Goal: Book appointment/travel/reservation

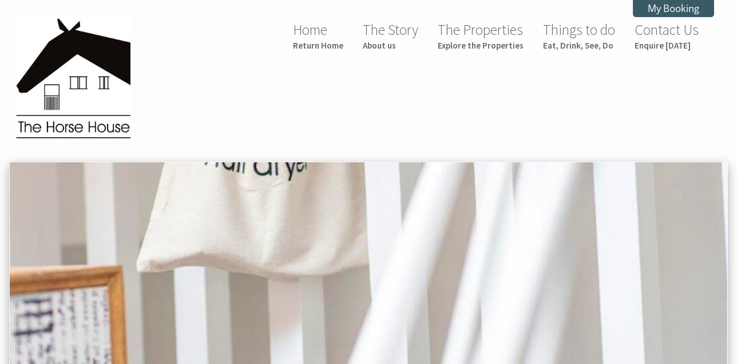
scroll to position [446, 0]
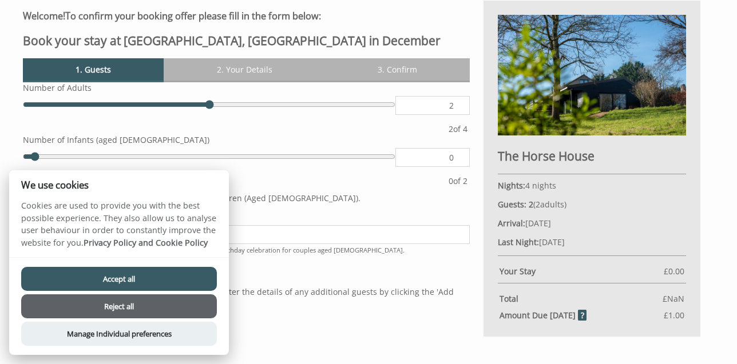
click at [291, 329] on div "Add Guest" at bounding box center [246, 325] width 447 height 18
click at [82, 277] on button "Accept all" at bounding box center [119, 279] width 196 height 24
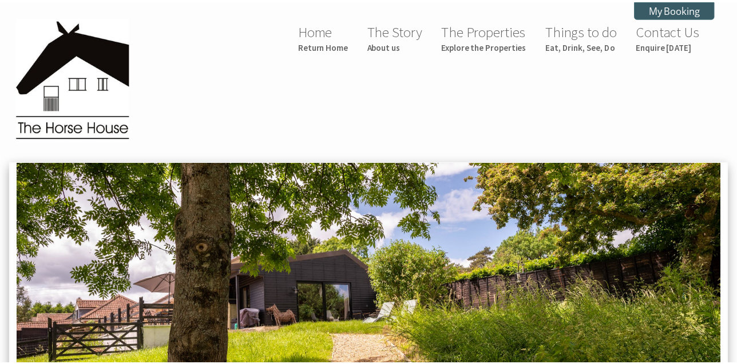
scroll to position [447, 0]
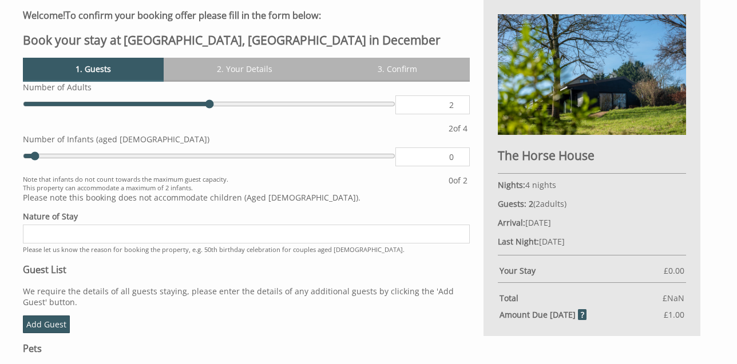
click at [78, 232] on input "Nature of Stay" at bounding box center [246, 234] width 447 height 19
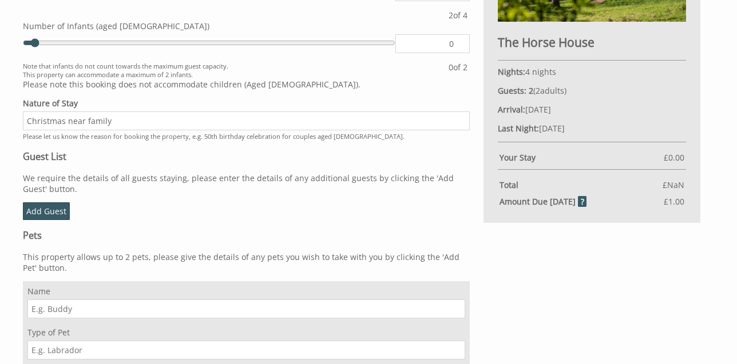
scroll to position [561, 0]
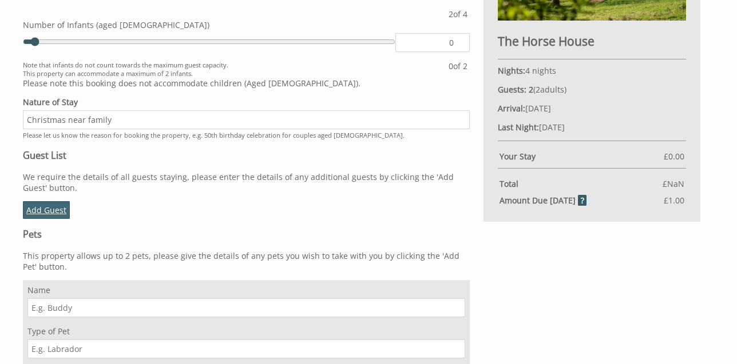
type input "Christmas near family"
click at [52, 209] on link "Add Guest" at bounding box center [46, 210] width 47 height 18
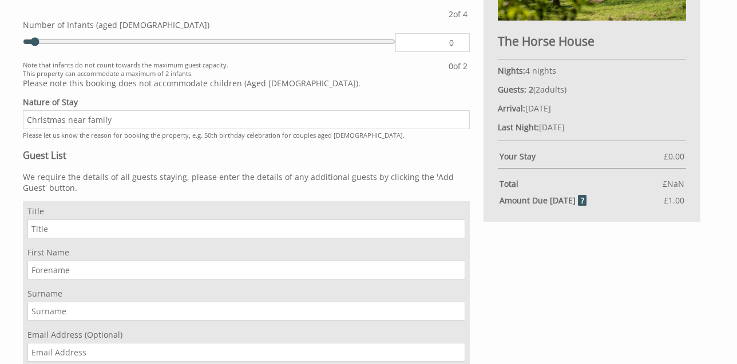
click at [69, 230] on input "Title" at bounding box center [246, 229] width 438 height 19
type input "Mr"
click at [83, 268] on input "First Name" at bounding box center [246, 270] width 438 height 19
type input "Dan"
type input "[PERSON_NAME]"
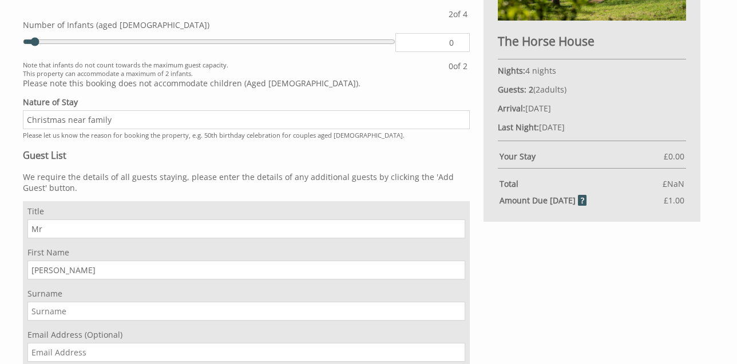
type input "db512@hotmail.co.uk"
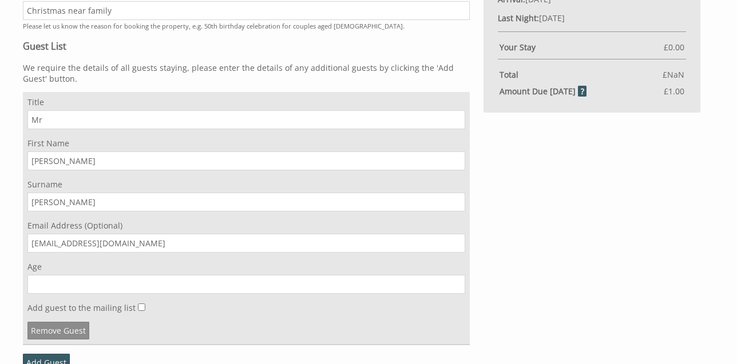
scroll to position [675, 0]
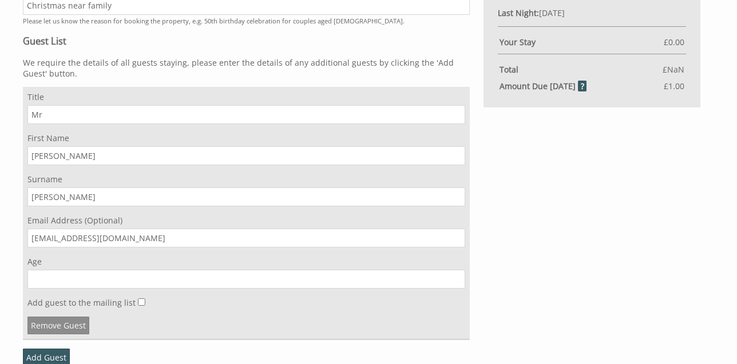
click at [39, 275] on input "Age" at bounding box center [246, 279] width 438 height 19
click at [90, 282] on input "Age" at bounding box center [246, 279] width 438 height 19
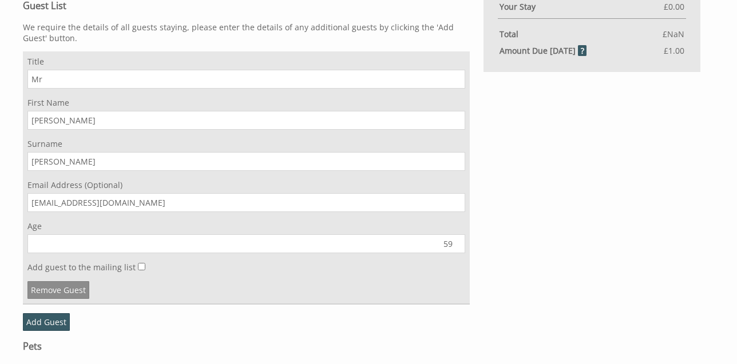
scroll to position [847, 0]
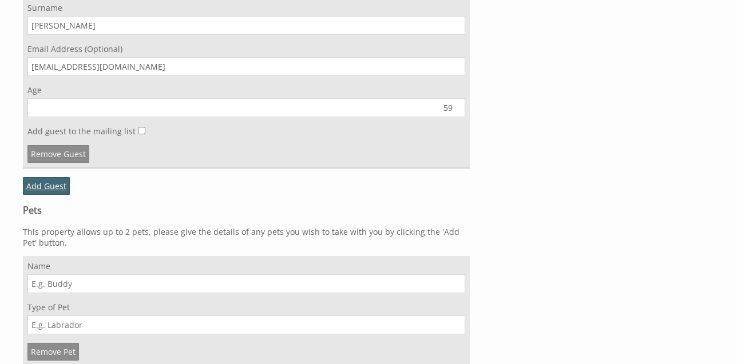
type input "59"
click at [41, 185] on link "Add Guest" at bounding box center [46, 186] width 47 height 18
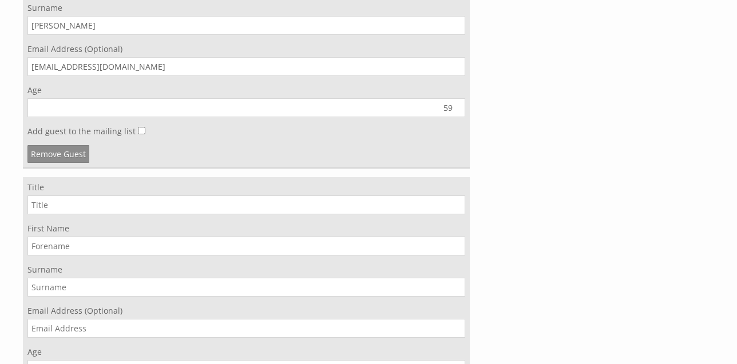
click at [56, 206] on input "Title" at bounding box center [246, 205] width 438 height 19
type input "Mrs"
click at [64, 248] on input "First Name" at bounding box center [246, 246] width 438 height 19
type input "[PERSON_NAME]"
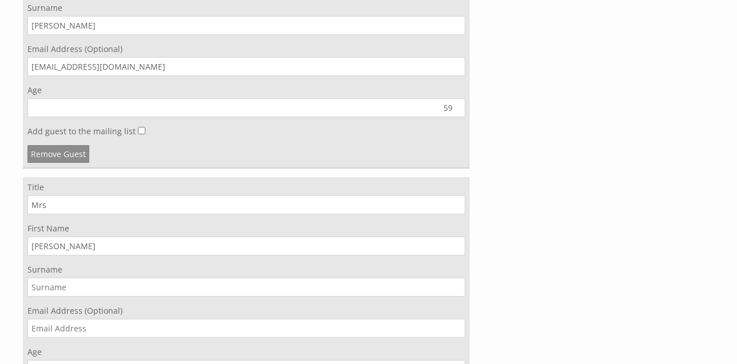
type input "[EMAIL_ADDRESS][DOMAIN_NAME]"
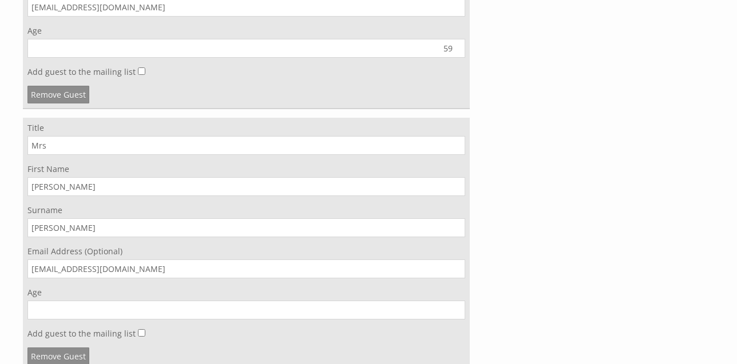
scroll to position [1019, 0]
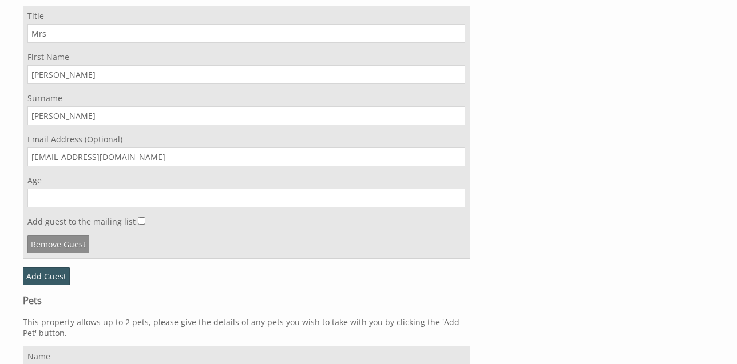
click at [81, 198] on input "Age" at bounding box center [246, 198] width 438 height 19
type input "0"
click at [457, 201] on input "0" at bounding box center [246, 198] width 438 height 19
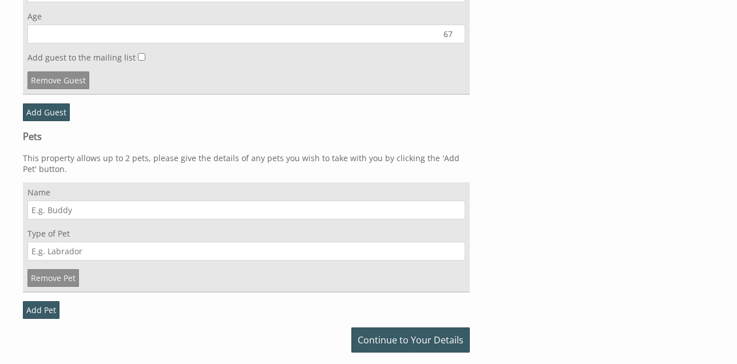
scroll to position [1190, 0]
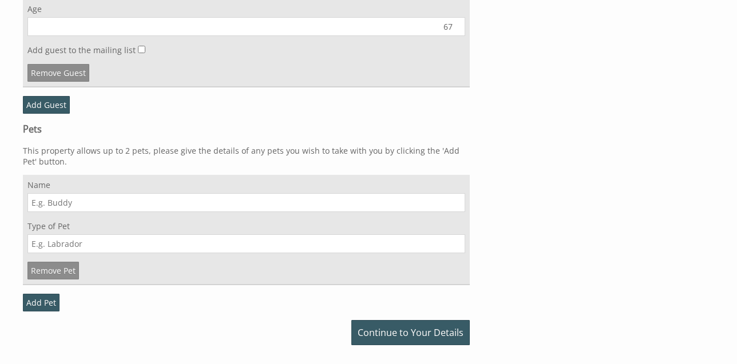
type input "67"
click at [94, 203] on input "Name" at bounding box center [246, 202] width 438 height 19
type input "Coco"
click at [60, 244] on input "Type of Pet" at bounding box center [246, 243] width 438 height 19
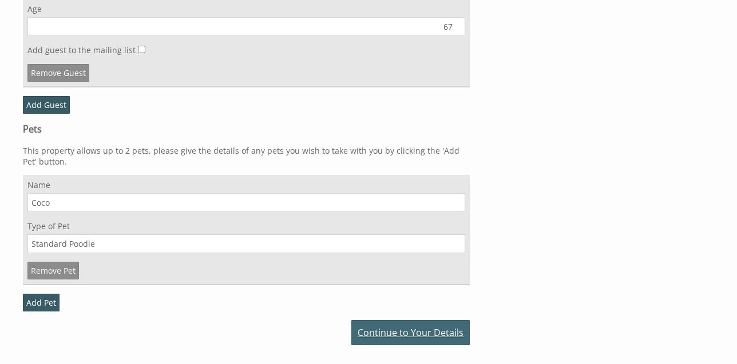
type input "Standard Poodle"
click at [427, 332] on link "Continue to Your Details" at bounding box center [410, 332] width 118 height 25
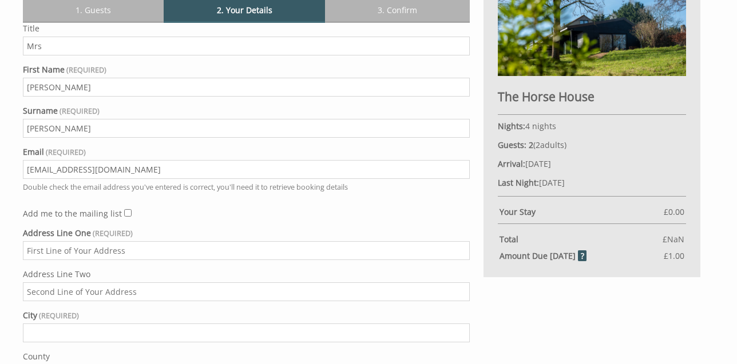
scroll to position [561, 0]
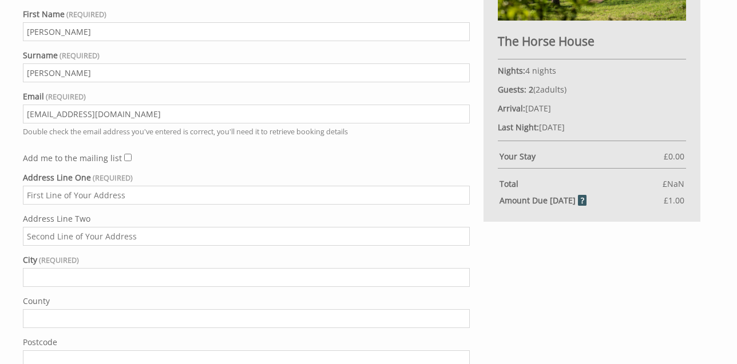
click at [113, 197] on input "Address Line One" at bounding box center [246, 195] width 447 height 19
type input "Chapel Farm"
type input "Galhampton"
type input "Please select a region, state or province."
type input "BA22 7AZ"
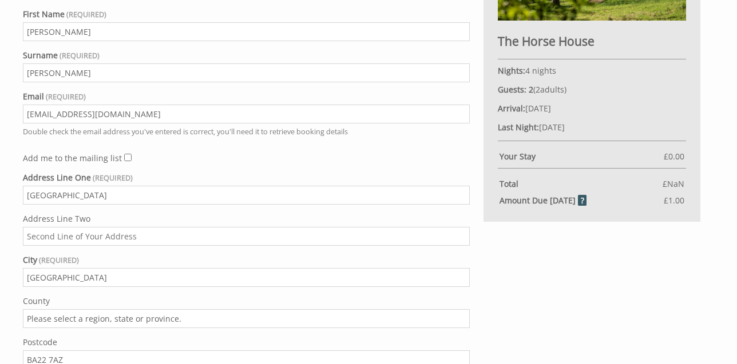
type input "07765252017"
click at [153, 235] on input "Address Line Two" at bounding box center [246, 236] width 447 height 19
type input "Long Street"
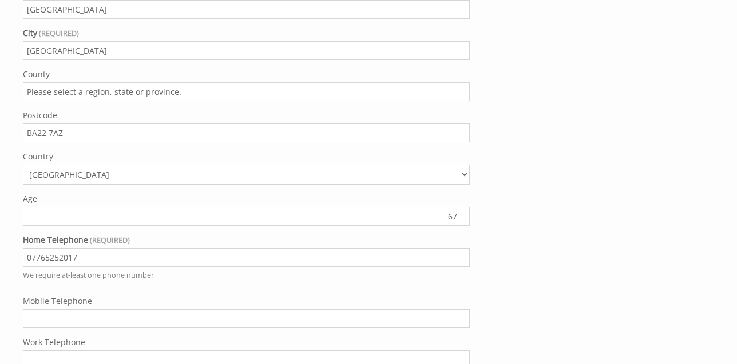
scroll to position [790, 0]
click at [81, 89] on input "Please select a region, state or province." at bounding box center [246, 90] width 447 height 19
type input "Somerset"
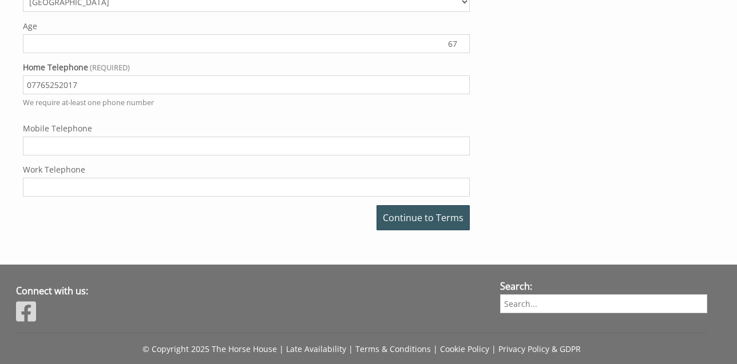
scroll to position [961, 0]
click at [427, 218] on link "Continue to Terms" at bounding box center [422, 217] width 93 height 25
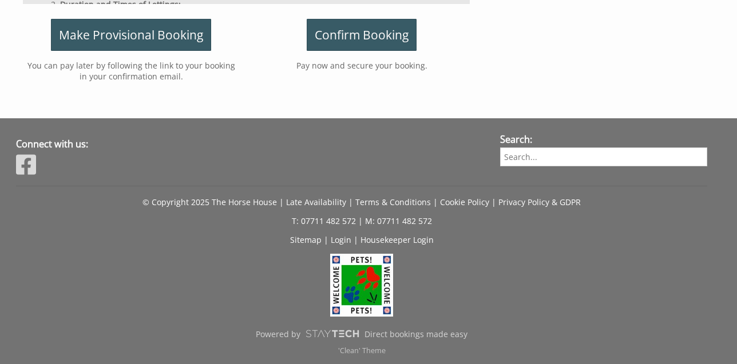
scroll to position [447, 0]
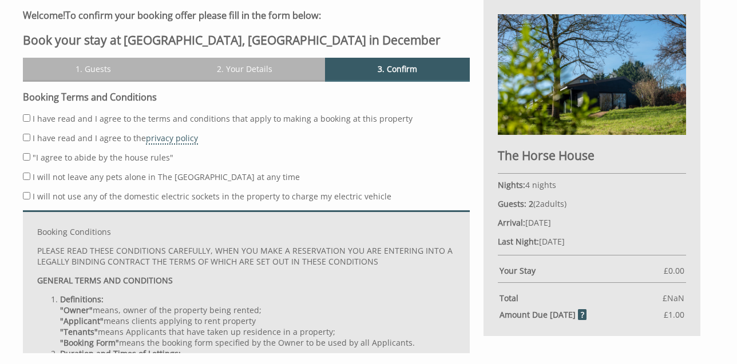
click at [26, 119] on input "I have read and I agree to the terms and conditions that apply to making a book…" at bounding box center [26, 117] width 7 height 7
checkbox input "true"
drag, startPoint x: 26, startPoint y: 134, endPoint x: 26, endPoint y: 145, distance: 10.3
click at [26, 136] on input "I have read and I agree to the privacy policy" at bounding box center [26, 137] width 7 height 7
checkbox input "true"
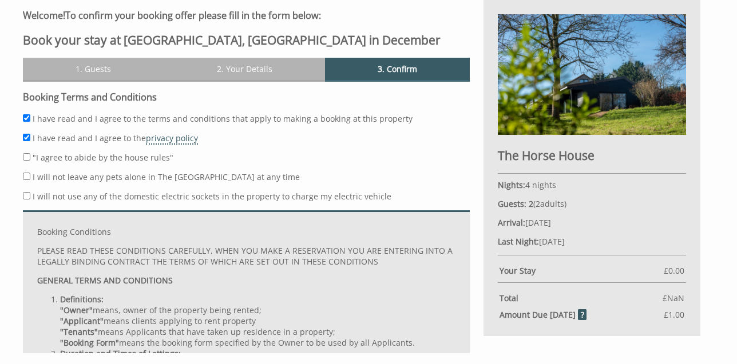
click at [26, 159] on input ""I agree to abide by the house rules"" at bounding box center [26, 156] width 7 height 7
checkbox input "true"
click at [26, 173] on input "I will not leave any pets alone in The [GEOGRAPHIC_DATA] at any time" at bounding box center [26, 176] width 7 height 7
checkbox input "true"
drag, startPoint x: 28, startPoint y: 192, endPoint x: 29, endPoint y: 202, distance: 10.9
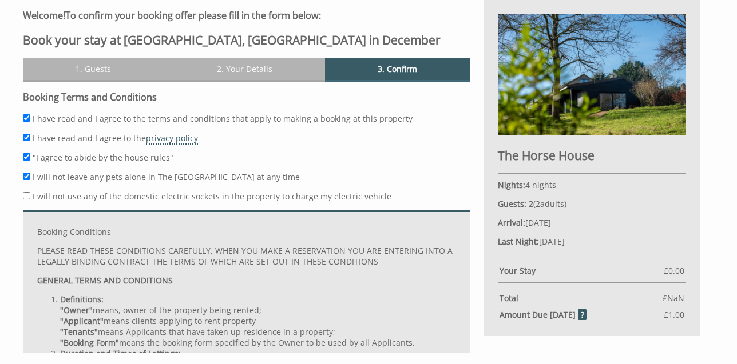
click at [28, 192] on input "I will not use any of the domestic electric sockets in the property to charge m…" at bounding box center [26, 195] width 7 height 7
checkbox input "true"
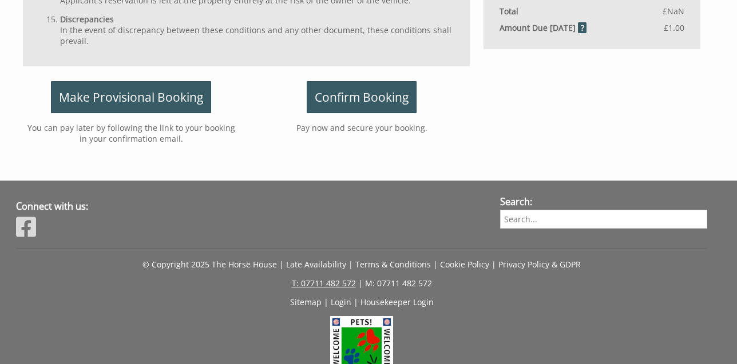
scroll to position [618, 0]
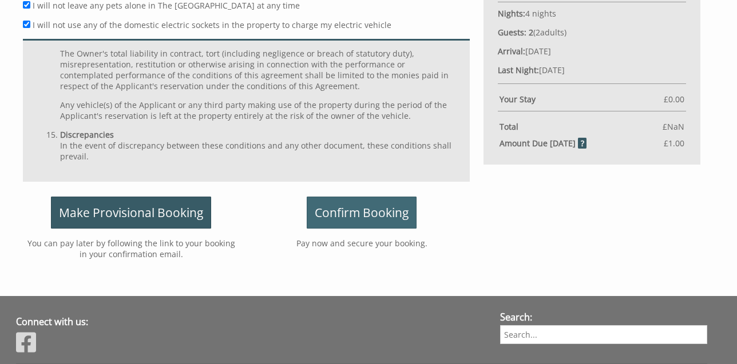
click at [369, 215] on span "Confirm Booking" at bounding box center [362, 213] width 94 height 16
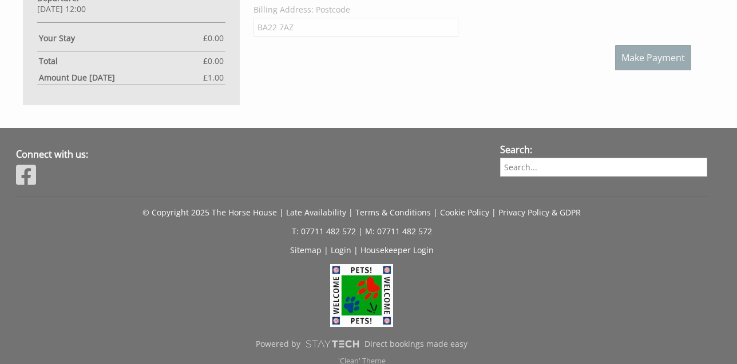
scroll to position [801, 0]
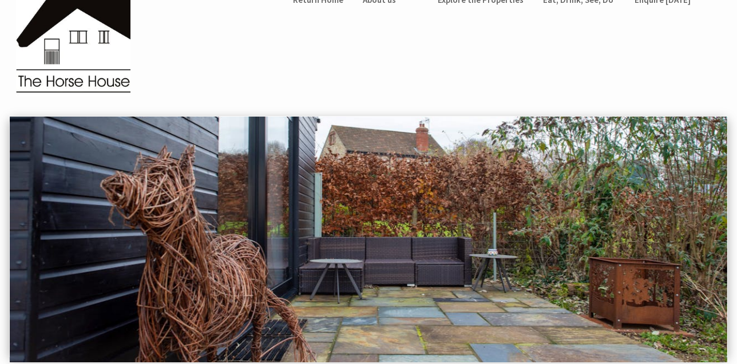
scroll to position [66, 0]
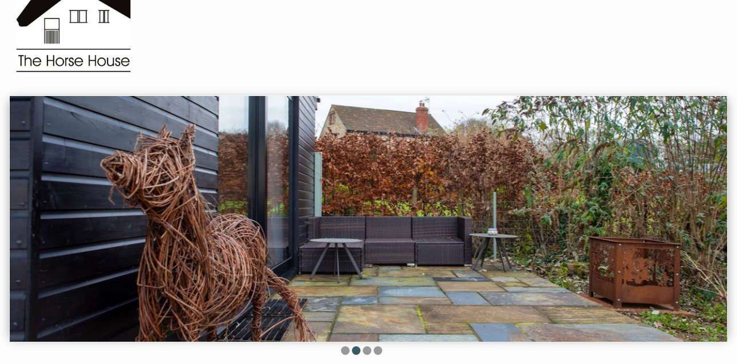
click at [537, 262] on img at bounding box center [368, 219] width 717 height 246
click at [369, 350] on li at bounding box center [367, 351] width 9 height 9
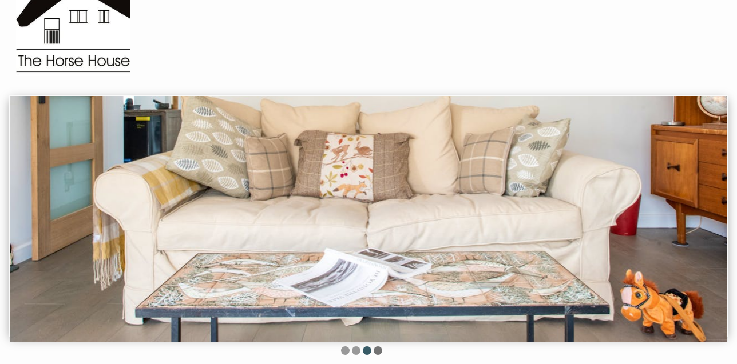
click at [378, 351] on li at bounding box center [377, 351] width 9 height 9
